Goal: Download file/media

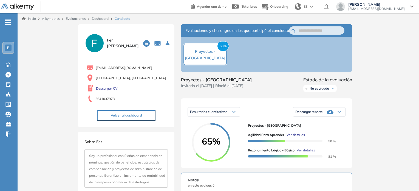
click at [96, 18] on link "Dashboard" at bounding box center [100, 18] width 17 height 4
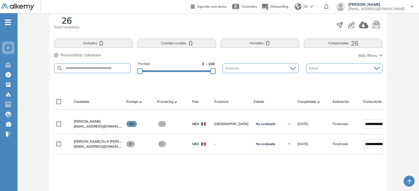
scroll to position [92, 0]
click at [104, 67] on input "text" at bounding box center [96, 68] width 67 height 4
type input "*****"
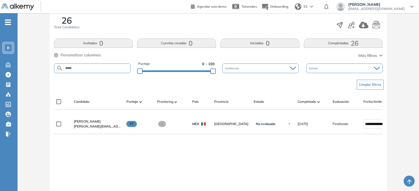
scroll to position [133, 0]
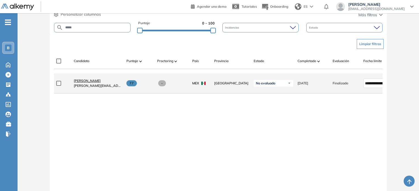
click at [87, 83] on span "[PERSON_NAME]" at bounding box center [87, 80] width 27 height 4
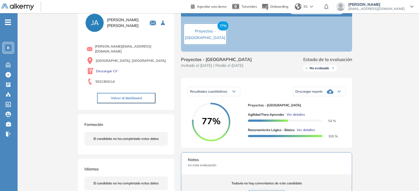
scroll to position [19, 0]
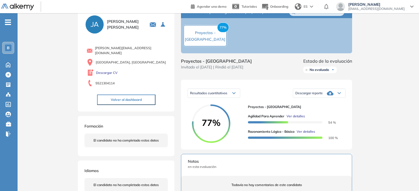
click at [341, 96] on div "Descargar reporte" at bounding box center [319, 92] width 52 height 11
click at [333, 114] on li "Descargar informe resumido" at bounding box center [316, 111] width 41 height 5
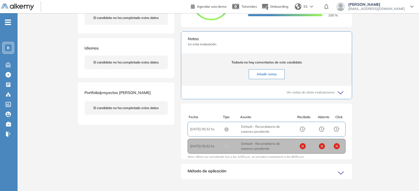
scroll to position [0, 0]
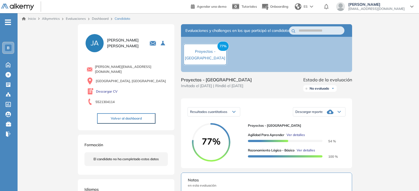
click at [105, 16] on link "Dashboard" at bounding box center [100, 18] width 17 height 4
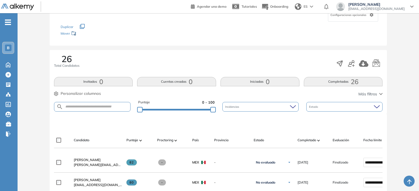
scroll to position [55, 0]
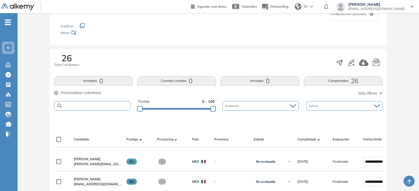
click at [101, 106] on input "text" at bounding box center [96, 106] width 67 height 4
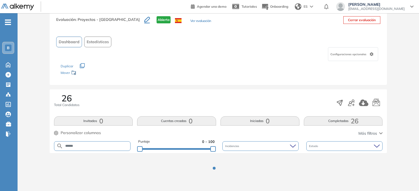
scroll to position [36, 0]
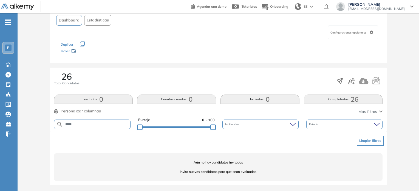
click at [91, 123] on input "*****" at bounding box center [96, 124] width 67 height 4
type input "*****"
